Goal: Task Accomplishment & Management: Use online tool/utility

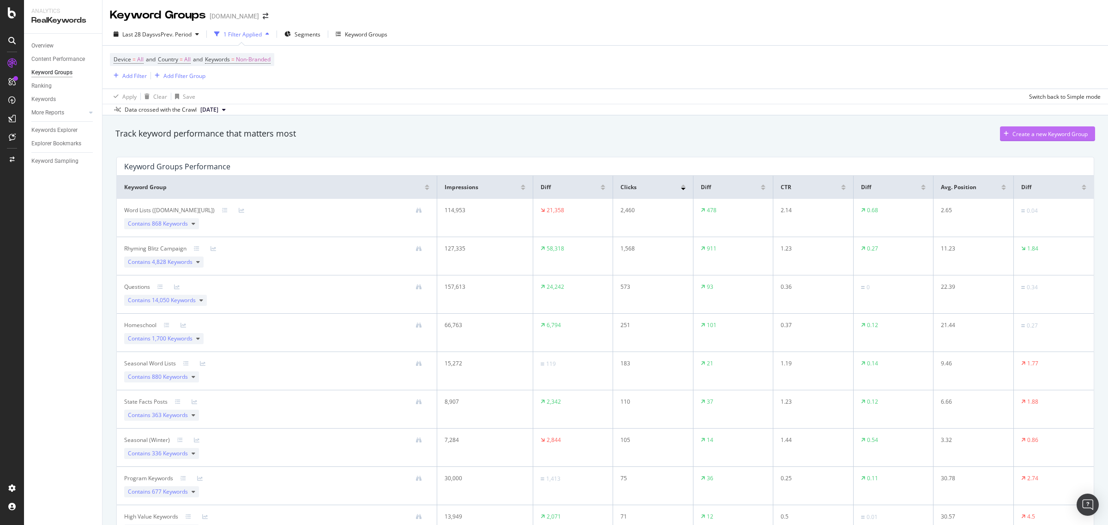
click at [1012, 133] on div "Create a new Keyword Group" at bounding box center [1049, 134] width 75 height 8
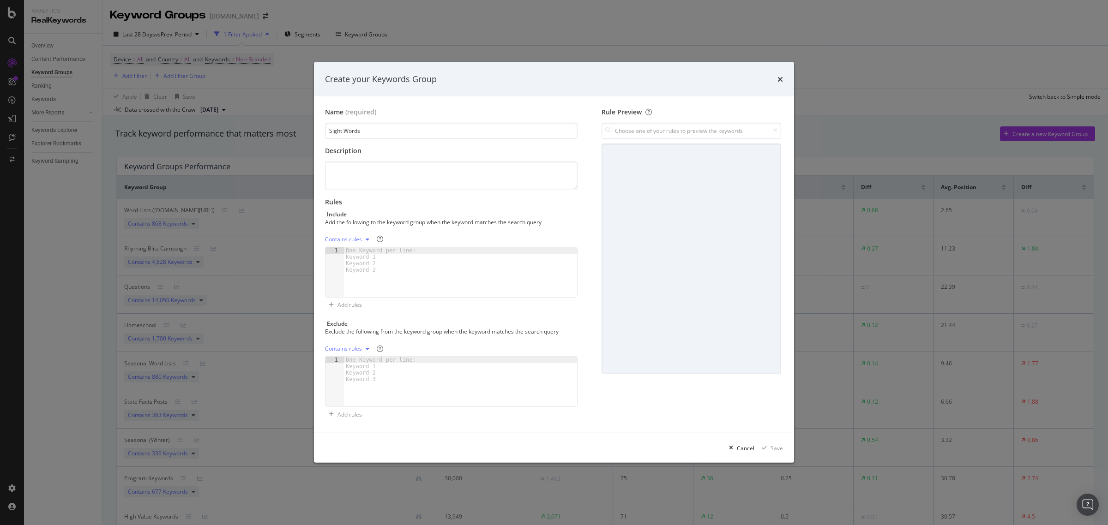
type input "Sight Words"
click at [372, 262] on div "One Keyword per line: Keyword 1 Keyword 2 Keyword 3" at bounding box center [382, 260] width 77 height 26
paste textarea "you sight word worksheet"
type textarea "you sight word worksheet"
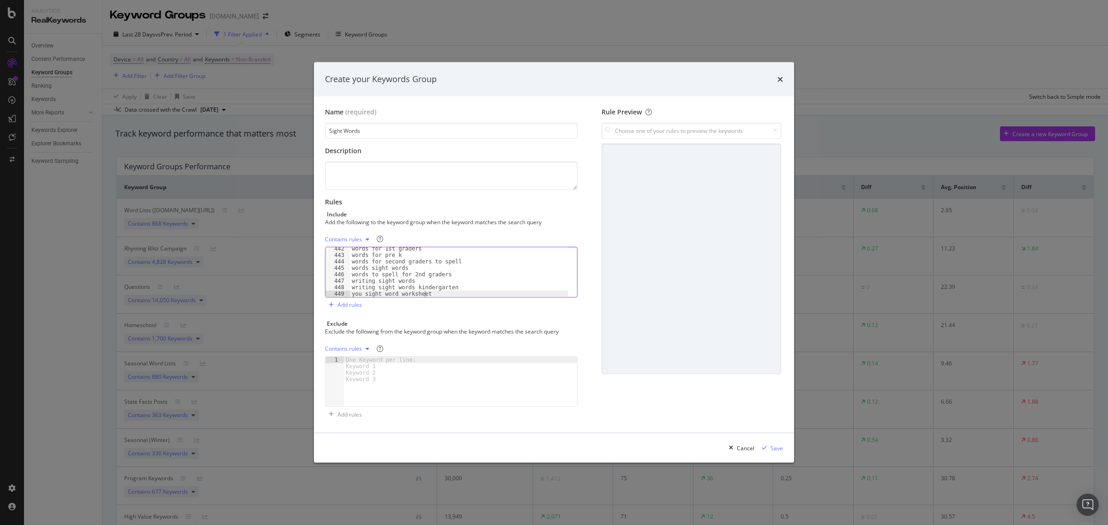
click at [366, 241] on icon "modal" at bounding box center [368, 240] width 4 height 6
click at [366, 273] on div "Exact rules" at bounding box center [356, 271] width 54 height 12
click at [378, 368] on div "One Keyword per line: Keyword 1 Keyword 2 Keyword 3" at bounding box center [382, 370] width 77 height 26
click at [351, 301] on div "Add rules" at bounding box center [349, 305] width 24 height 8
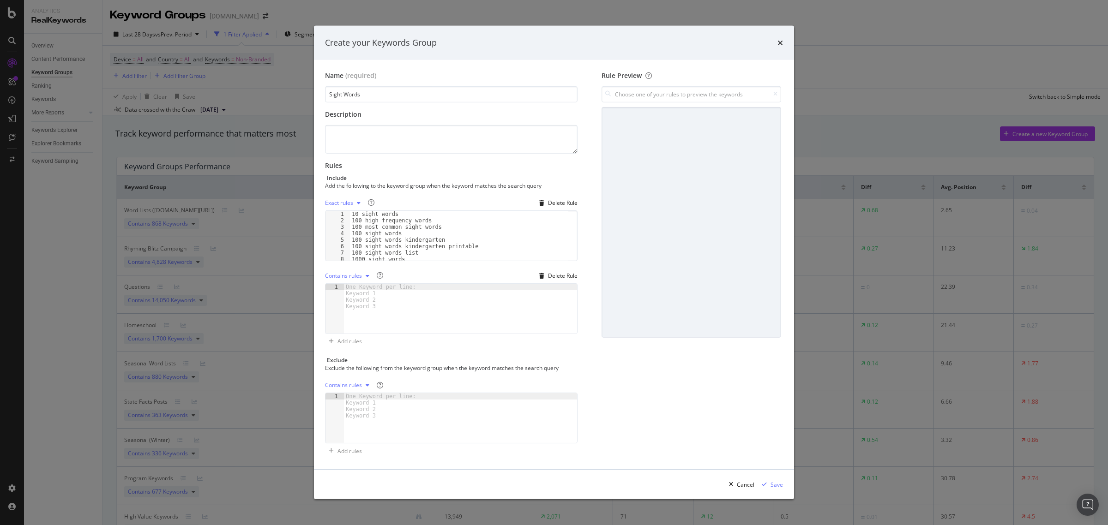
click at [363, 304] on div "One Keyword per line: Keyword 1 Keyword 2 Keyword 3" at bounding box center [382, 297] width 77 height 26
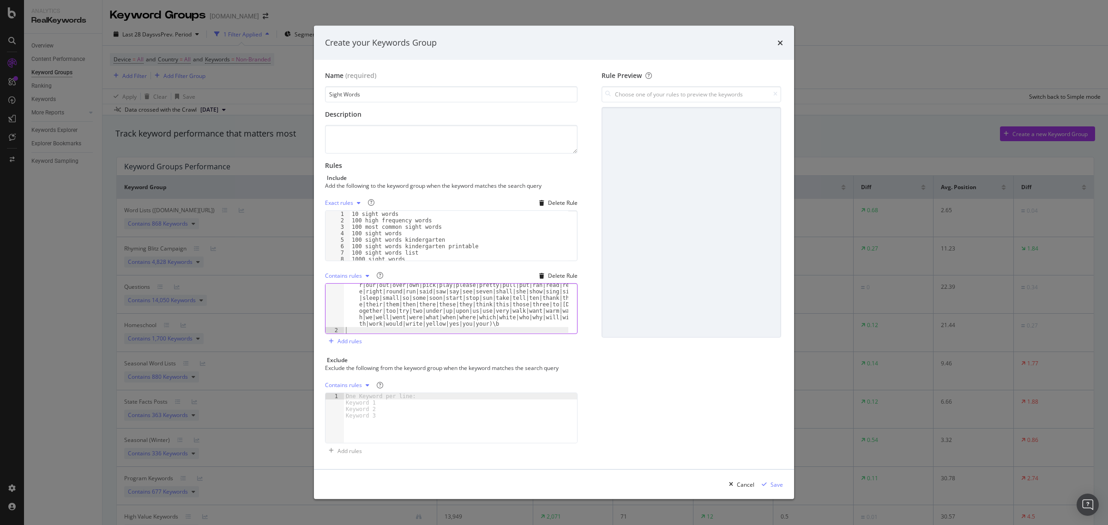
scroll to position [0, 0]
click at [363, 276] on div "modal" at bounding box center [367, 276] width 11 height 6
click at [358, 318] on div "Regex rules" at bounding box center [356, 323] width 54 height 12
click at [568, 277] on div "Delete Rule" at bounding box center [563, 276] width 30 height 8
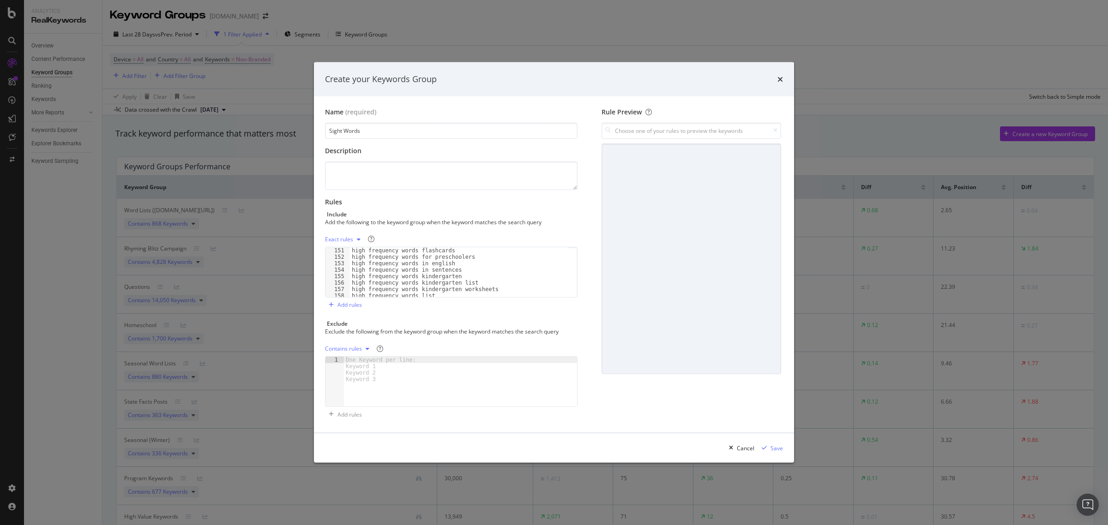
scroll to position [2852, 0]
type textarea "you sight word worksheet"
click at [462, 295] on div "words for 1st graders words for pre k words for second graders to spell words s…" at bounding box center [459, 277] width 218 height 63
paste textarea "free sight word books"
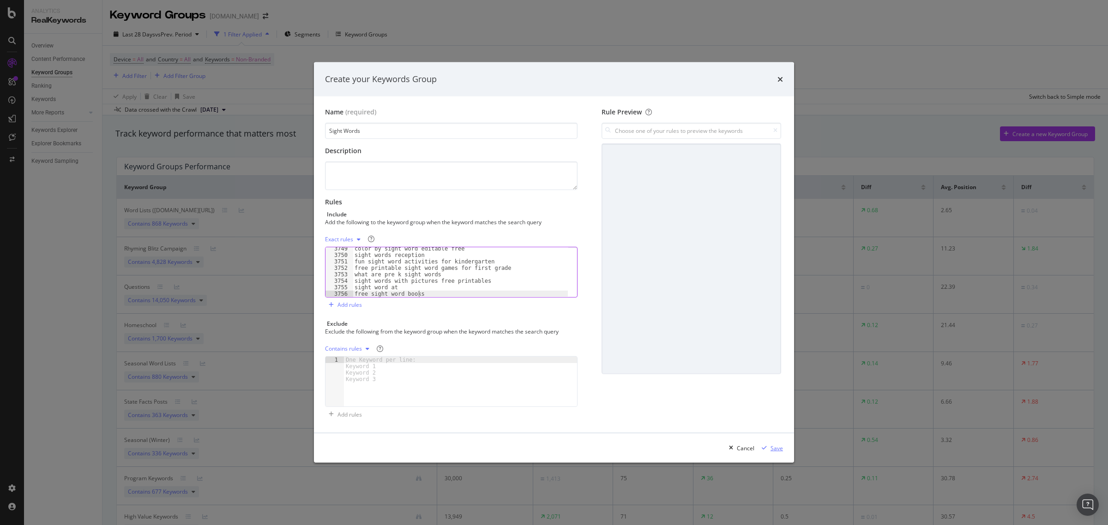
type textarea "free sight word books"
click at [777, 449] on div "Save" at bounding box center [777, 449] width 12 height 8
